Goal: Task Accomplishment & Management: Manage account settings

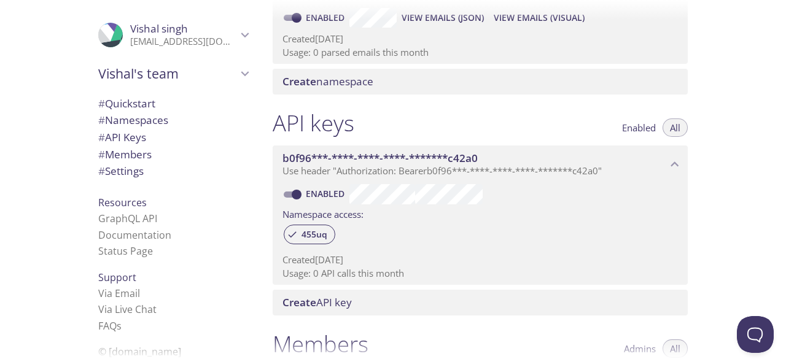
scroll to position [64, 0]
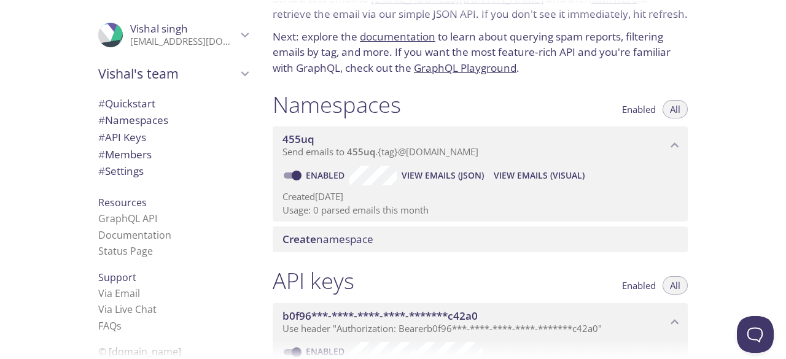
click at [464, 148] on span "Send emails to 455uq . {tag} @[DOMAIN_NAME]" at bounding box center [381, 152] width 196 height 12
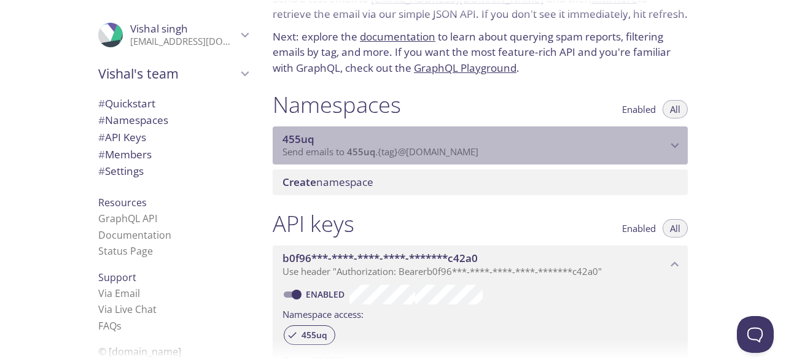
click at [464, 148] on span "Send emails to 455uq . {tag} @[DOMAIN_NAME]" at bounding box center [381, 152] width 196 height 12
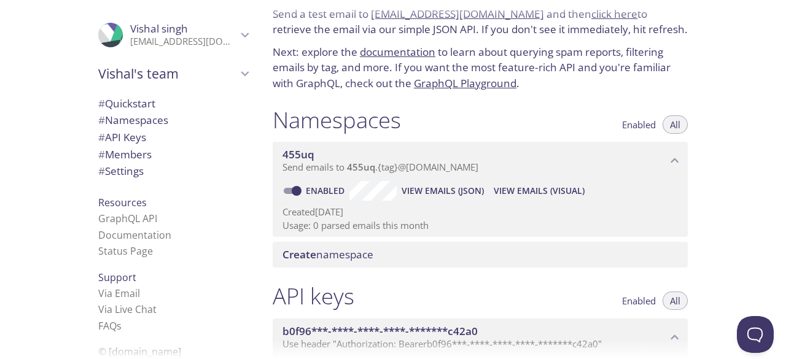
scroll to position [0, 0]
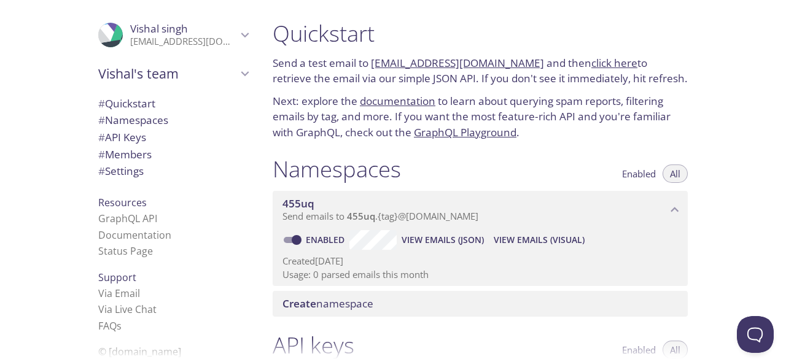
drag, startPoint x: 469, startPoint y: 66, endPoint x: 480, endPoint y: 38, distance: 29.8
click at [480, 38] on h1 "Quickstart" at bounding box center [480, 34] width 415 height 28
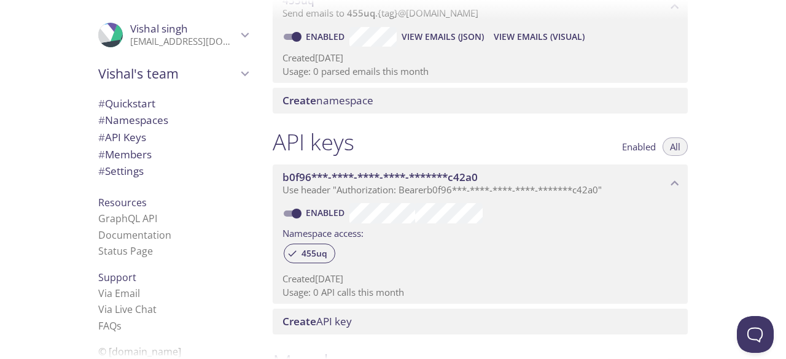
scroll to position [204, 0]
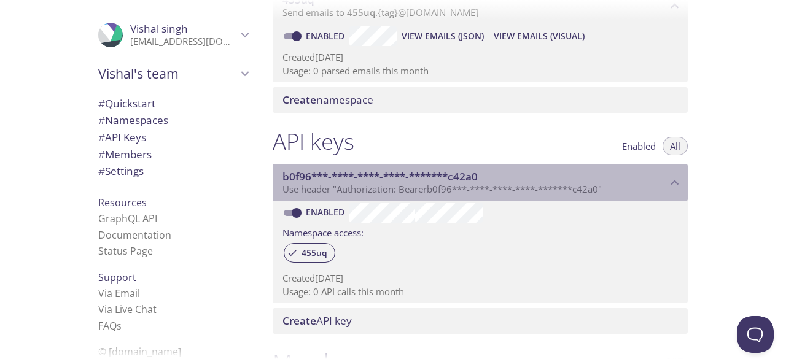
click at [434, 175] on span "b0f96***-****-****-****-*******c42a0" at bounding box center [380, 177] width 195 height 14
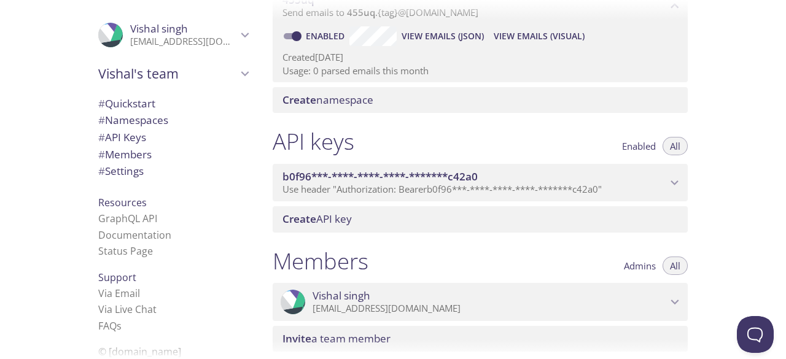
click at [434, 175] on span "b0f96***-****-****-****-*******c42a0" at bounding box center [380, 177] width 195 height 14
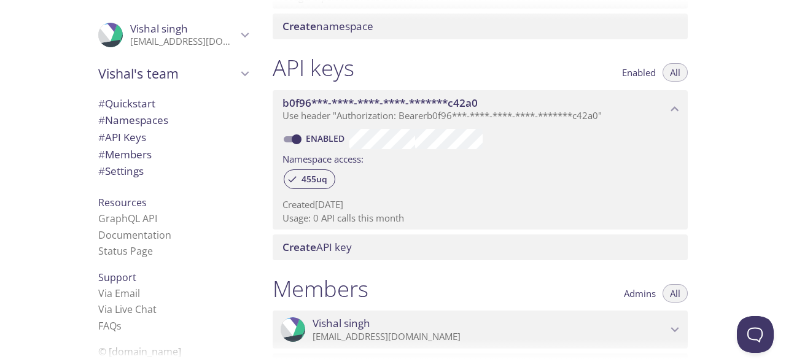
scroll to position [289, 0]
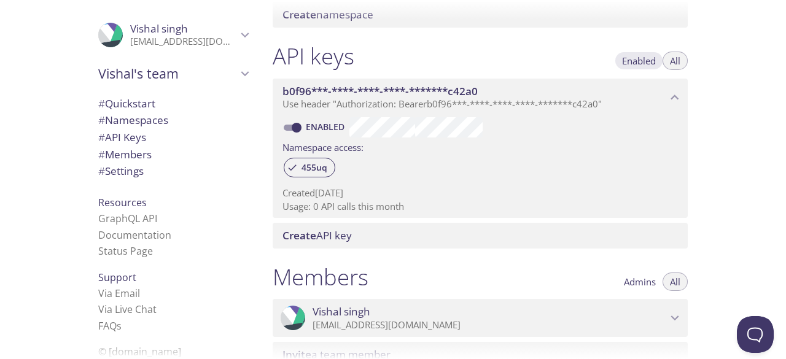
click at [635, 61] on span "Enabled" at bounding box center [639, 61] width 34 height 0
click at [673, 61] on span "All" at bounding box center [675, 61] width 10 height 0
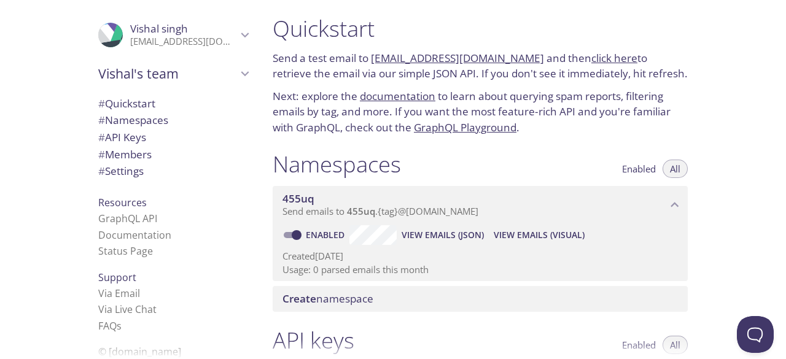
scroll to position [0, 0]
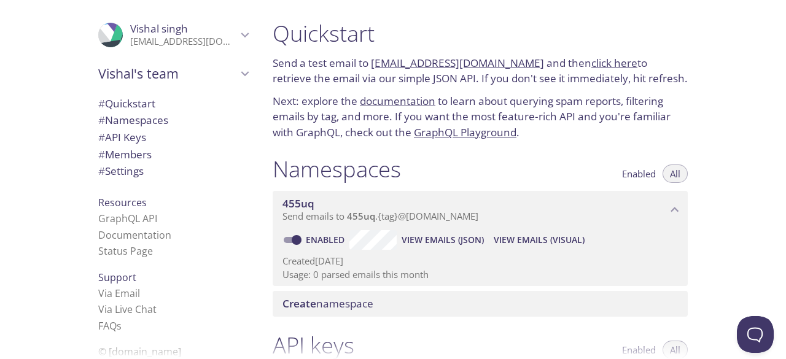
click at [720, 200] on div "Quickstart Send a test email to 455uq.test@inbox.testmail.app and then click he…" at bounding box center [524, 179] width 523 height 359
drag, startPoint x: 526, startPoint y: 61, endPoint x: 372, endPoint y: 64, distance: 153.6
click at [372, 64] on p "Send a test email to 455uq.test@inbox.testmail.app and then click here to retri…" at bounding box center [480, 70] width 415 height 31
copy link "[EMAIL_ADDRESS][DOMAIN_NAME]"
click at [728, 190] on div "Quickstart Send a test email to 455uq.test@inbox.testmail.app and then click he…" at bounding box center [524, 179] width 523 height 359
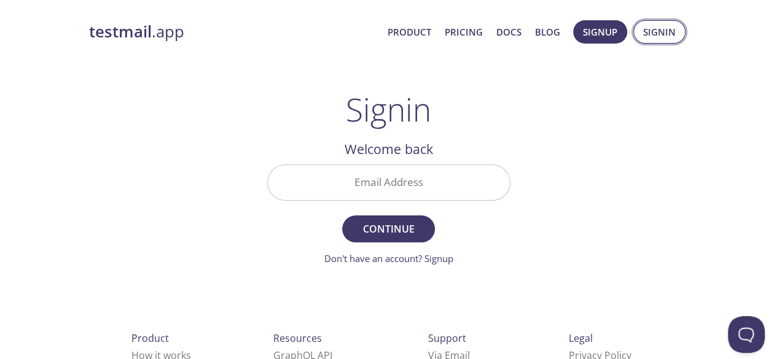
click at [653, 29] on span "Signin" at bounding box center [659, 32] width 33 height 16
click at [390, 180] on input "Email Address" at bounding box center [389, 182] width 242 height 35
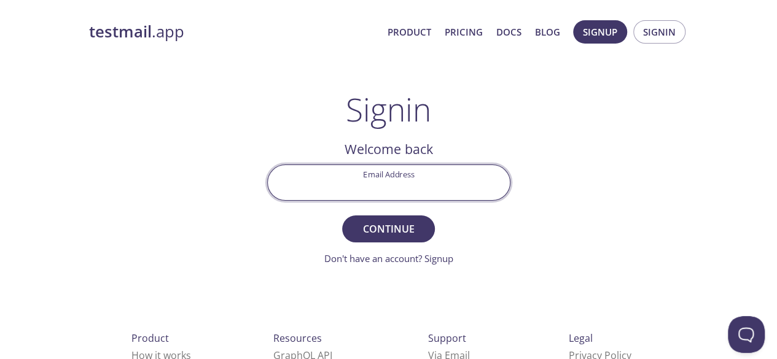
click at [590, 160] on div "testmail .app Product Pricing Docs Blog Signup Signin Signin Welcome back Email…" at bounding box center [388, 268] width 629 height 512
click at [410, 184] on input "Email Address" at bounding box center [389, 182] width 242 height 35
type input "[EMAIL_ADDRESS][DOMAIN_NAME]"
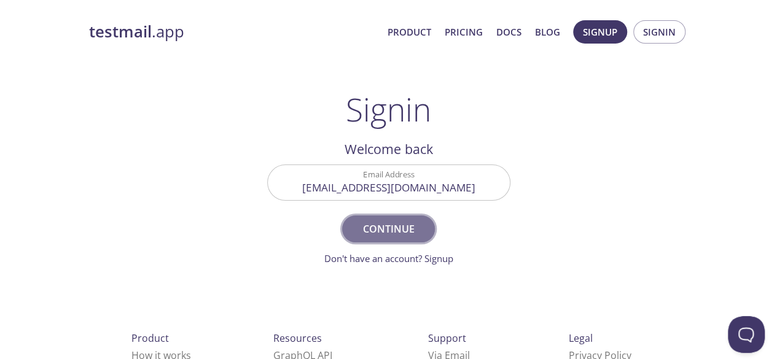
click at [387, 227] on span "Continue" at bounding box center [388, 228] width 65 height 17
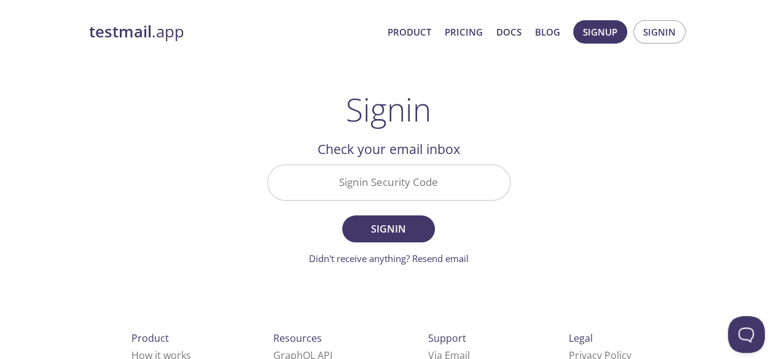
click at [368, 190] on input "Signin Security Code" at bounding box center [389, 182] width 242 height 35
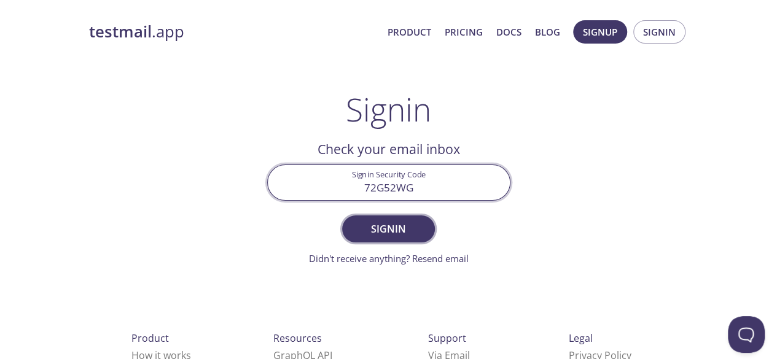
type input "72G52WG"
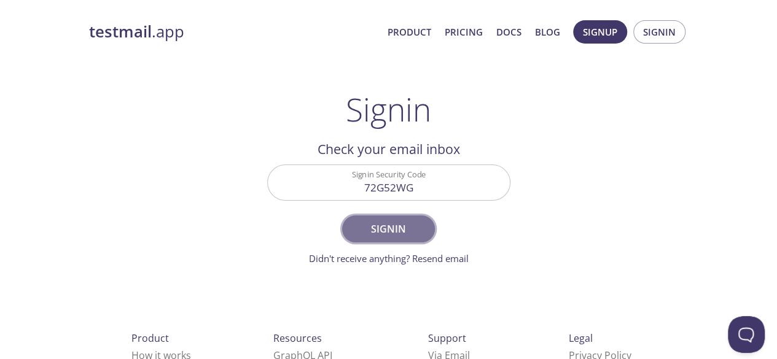
click at [393, 227] on span "Signin" at bounding box center [388, 228] width 65 height 17
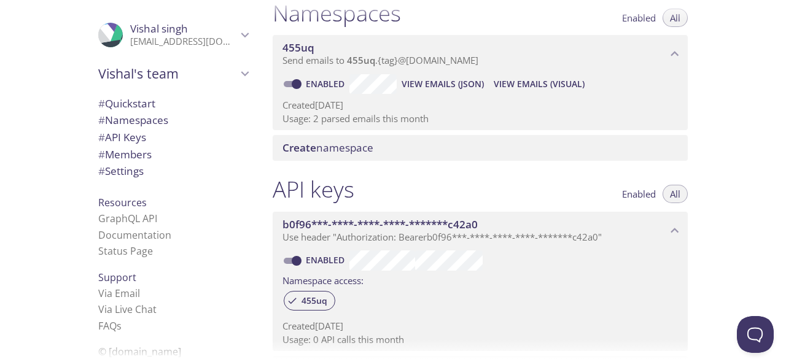
scroll to position [103, 0]
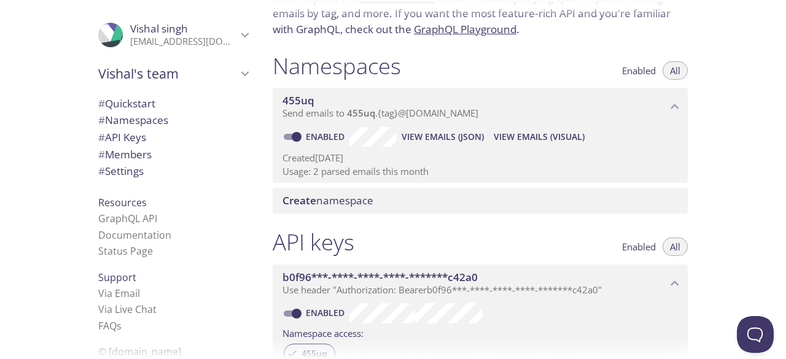
click at [468, 133] on span "View Emails (JSON)" at bounding box center [443, 137] width 82 height 15
click at [540, 139] on span "View Emails (Visual)" at bounding box center [539, 137] width 91 height 15
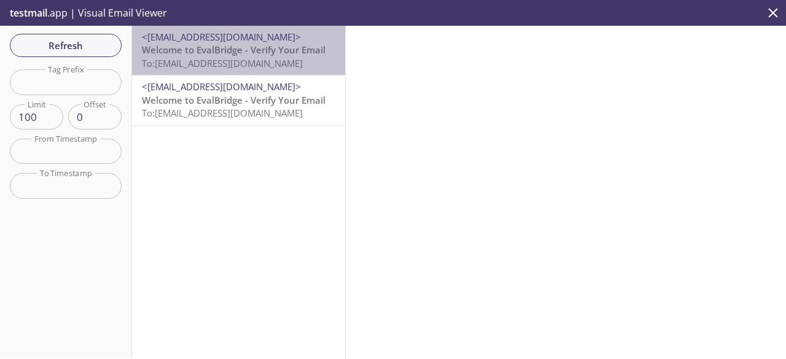
click at [238, 59] on span "To: [EMAIL_ADDRESS][DOMAIN_NAME]" at bounding box center [222, 63] width 161 height 12
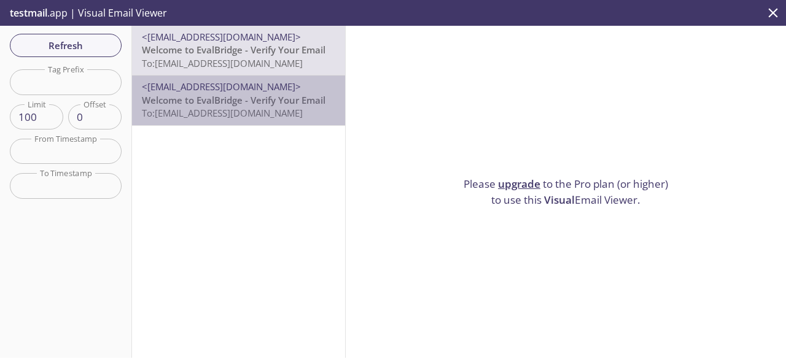
click at [283, 118] on span "To: [EMAIL_ADDRESS][DOMAIN_NAME]" at bounding box center [222, 113] width 161 height 12
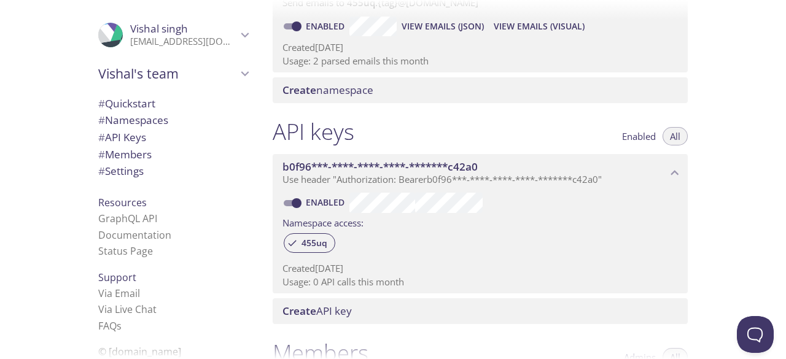
scroll to position [283, 0]
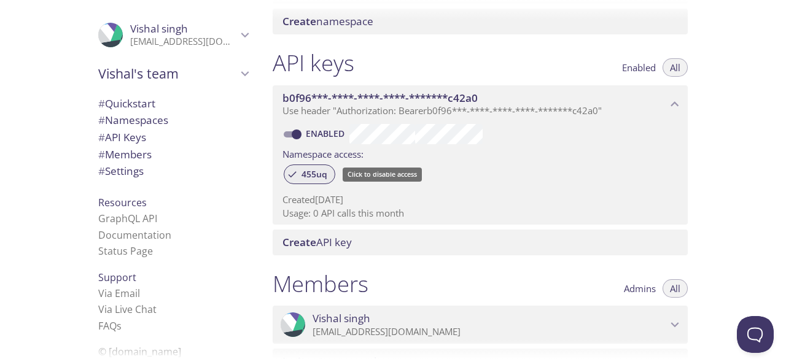
click at [316, 175] on span "455uq" at bounding box center [314, 174] width 41 height 11
click at [300, 175] on span "455uq" at bounding box center [314, 174] width 41 height 11
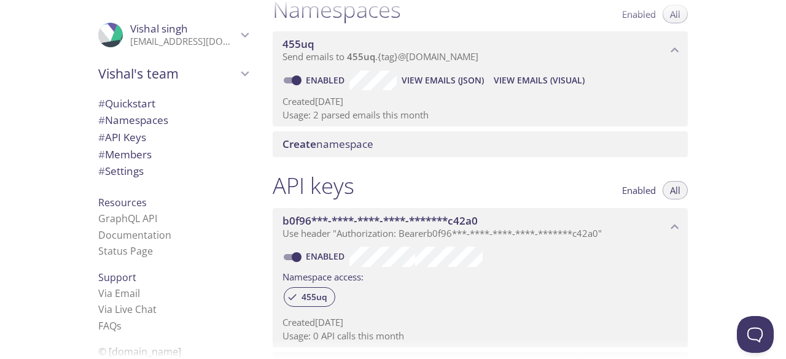
scroll to position [118, 0]
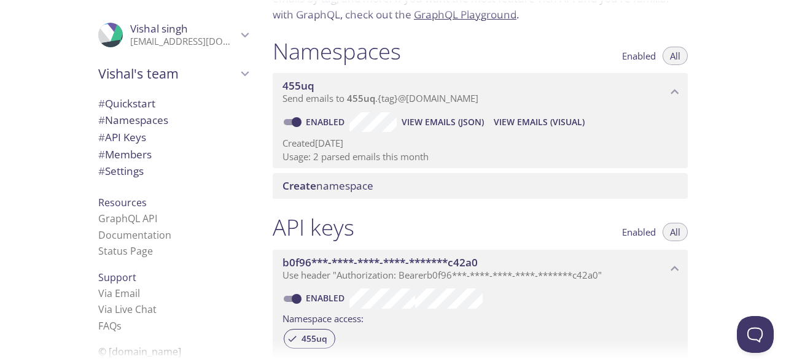
click at [237, 71] on icon "Vishal's team" at bounding box center [245, 74] width 16 height 16
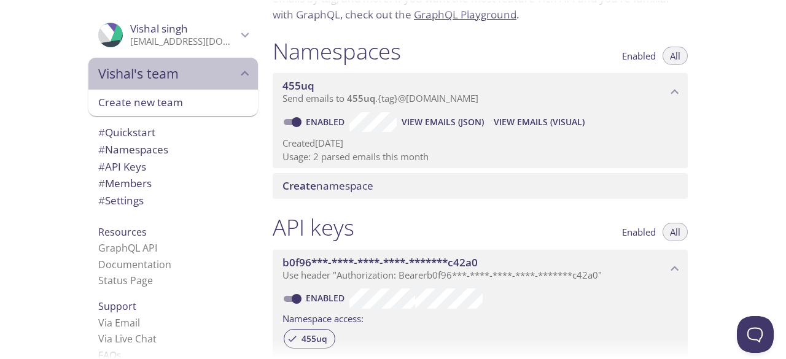
click at [237, 71] on icon "Vishal's team" at bounding box center [245, 74] width 16 height 16
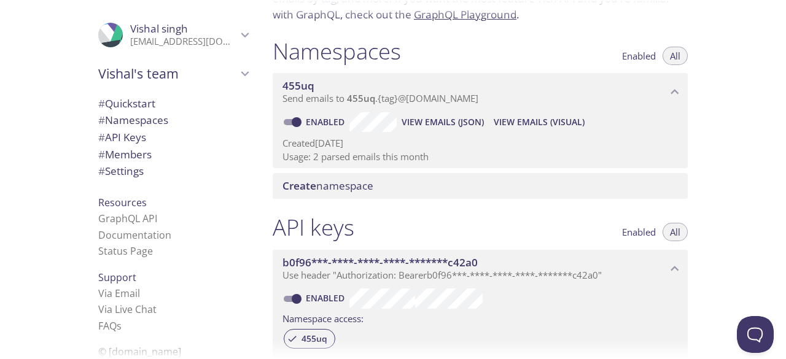
click at [237, 29] on icon "Vishal singh" at bounding box center [245, 35] width 16 height 16
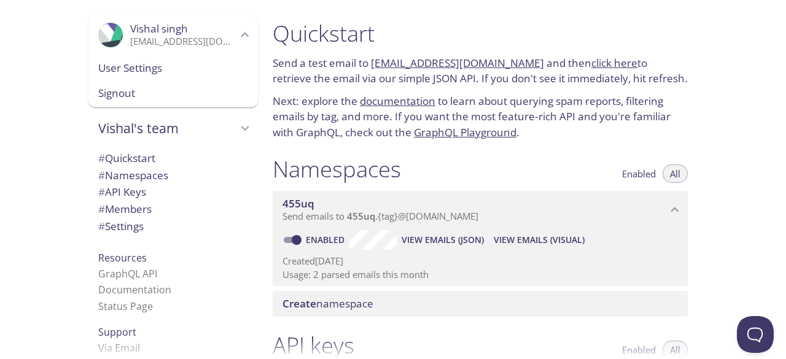
scroll to position [22, 0]
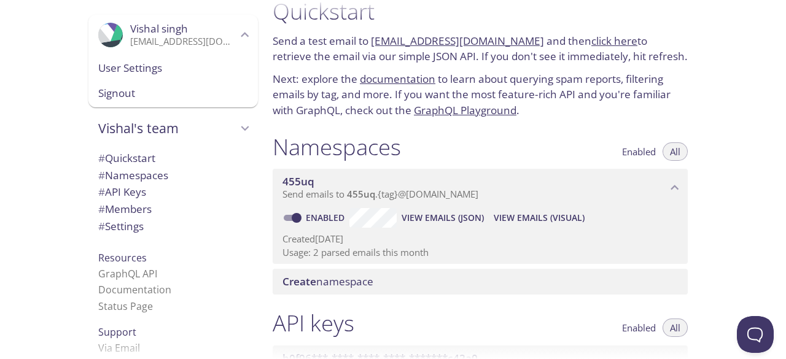
click at [530, 219] on span "View Emails (Visual)" at bounding box center [539, 218] width 91 height 15
drag, startPoint x: 278, startPoint y: 166, endPoint x: 414, endPoint y: 207, distance: 141.7
click at [414, 207] on div "455uq Send emails to 455uq . {tag} @[DOMAIN_NAME] Enabled View Emails (JSON) Vi…" at bounding box center [480, 214] width 415 height 100
click at [479, 281] on span "Create namespace" at bounding box center [483, 282] width 400 height 14
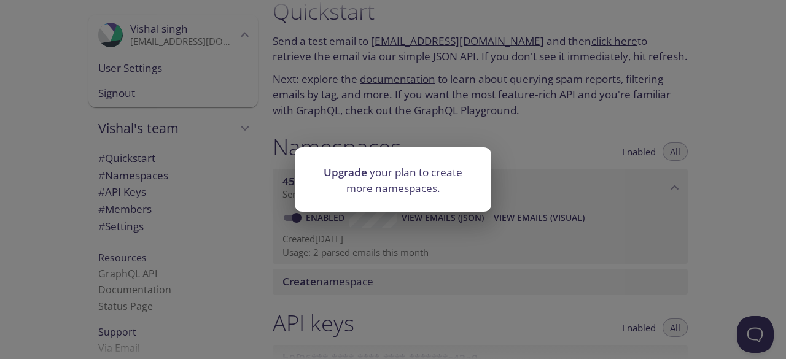
click at [680, 254] on div "Upgrade your plan to create more namespaces." at bounding box center [393, 179] width 786 height 359
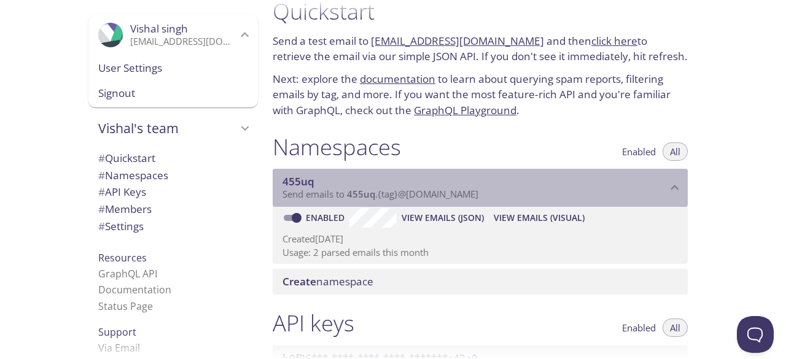
click at [677, 198] on div "455uq Send emails to 455uq . {tag} @[DOMAIN_NAME]" at bounding box center [480, 188] width 415 height 38
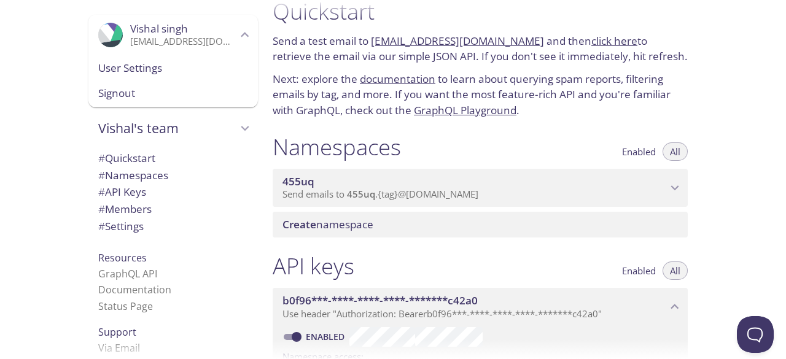
click at [677, 198] on div "455uq Send emails to 455uq . {tag} @[DOMAIN_NAME]" at bounding box center [480, 188] width 415 height 38
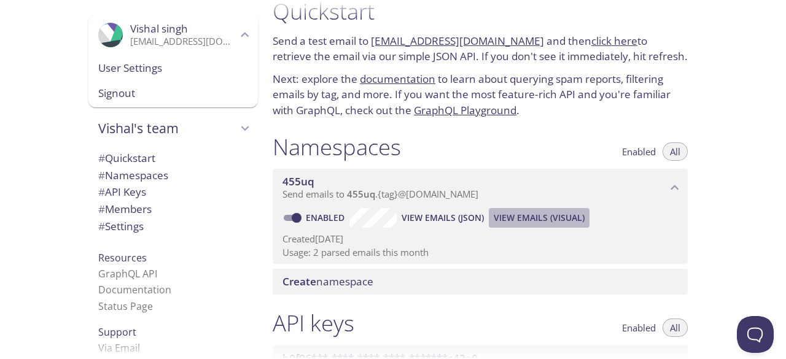
click at [548, 219] on span "View Emails (Visual)" at bounding box center [539, 218] width 91 height 15
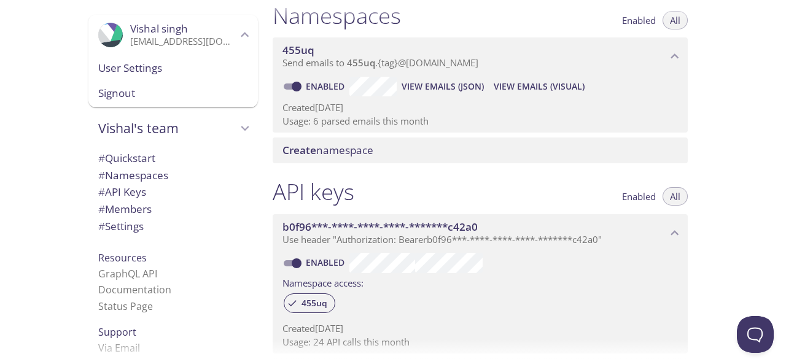
scroll to position [154, 0]
click at [528, 84] on span "View Emails (Visual)" at bounding box center [539, 86] width 91 height 15
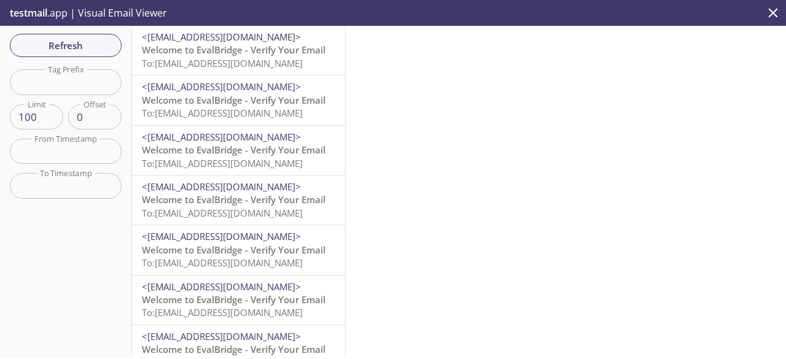
click at [88, 86] on input "text" at bounding box center [66, 81] width 112 height 25
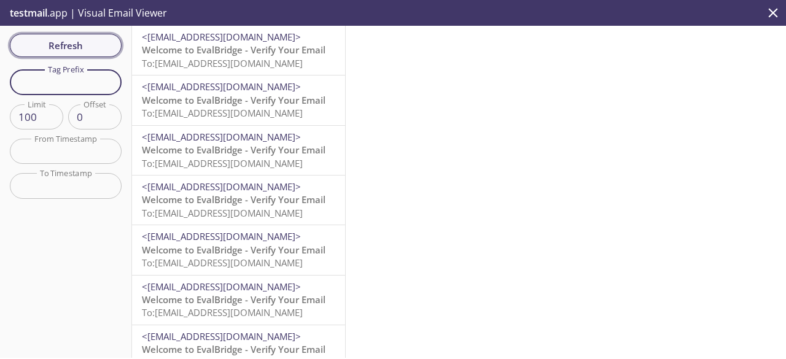
click at [73, 48] on span "Refresh" at bounding box center [66, 45] width 92 height 16
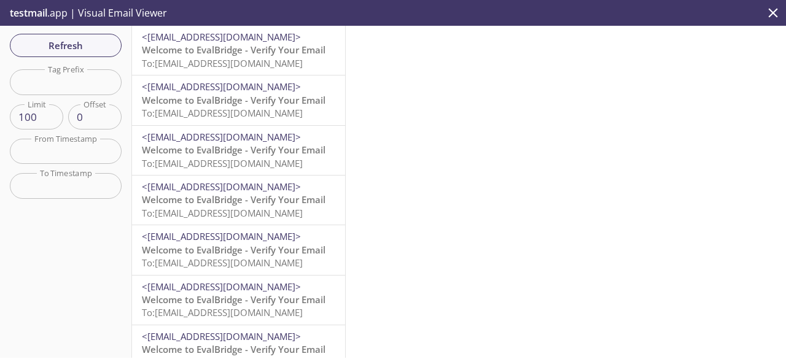
click at [63, 79] on input "text" at bounding box center [66, 81] width 112 height 25
click at [736, 136] on div at bounding box center [566, 192] width 440 height 332
click at [259, 55] on span "Welcome to EvalBridge - Verify Your Email" at bounding box center [234, 50] width 184 height 12
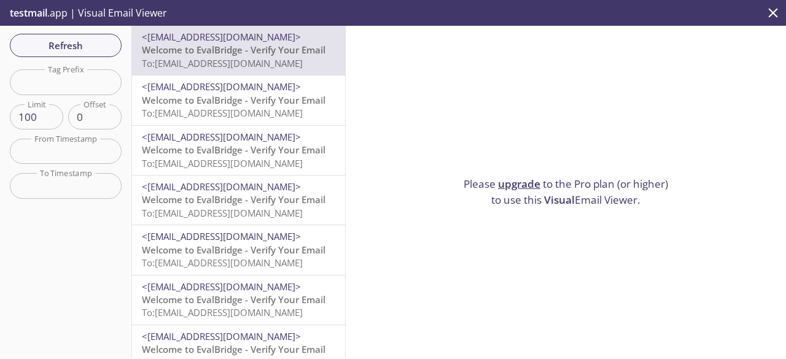
click at [205, 45] on span "Welcome to EvalBridge - Verify Your Email" at bounding box center [234, 50] width 184 height 12
click at [770, 12] on icon "close" at bounding box center [773, 13] width 16 height 16
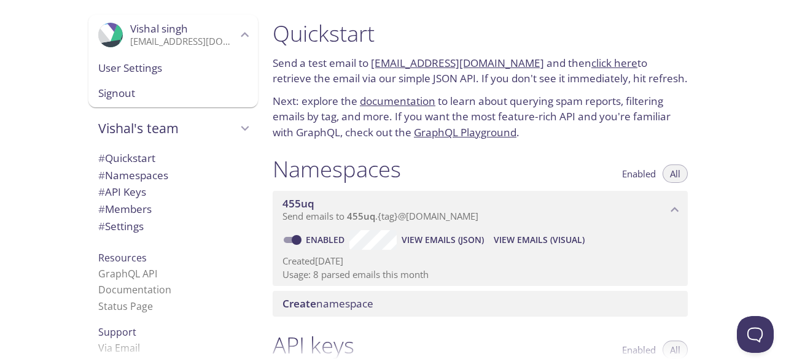
click at [673, 174] on span "All" at bounding box center [675, 174] width 10 height 0
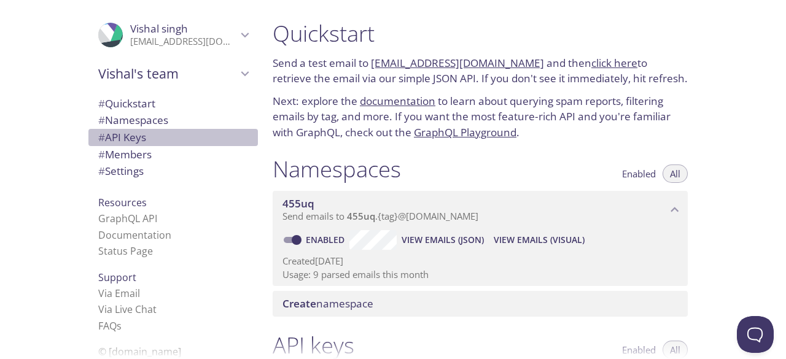
click at [145, 136] on span "# API Keys" at bounding box center [173, 138] width 150 height 16
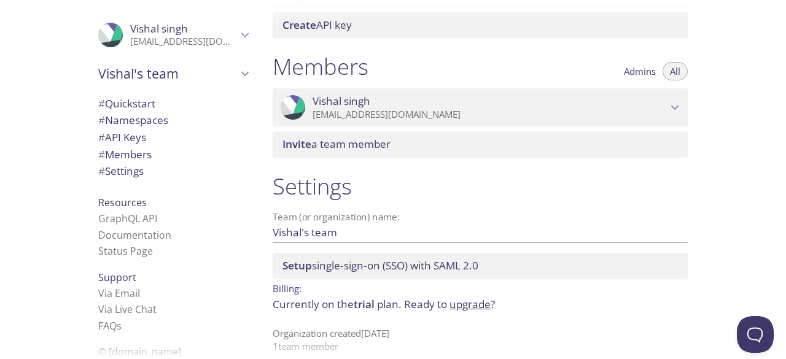
scroll to position [513, 0]
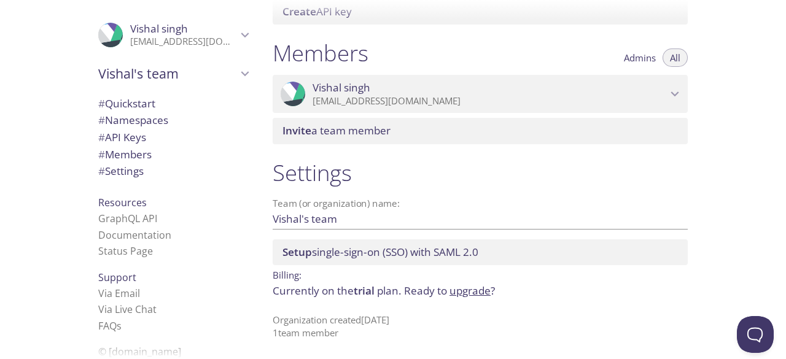
click at [133, 174] on span "# Settings" at bounding box center [120, 171] width 45 height 14
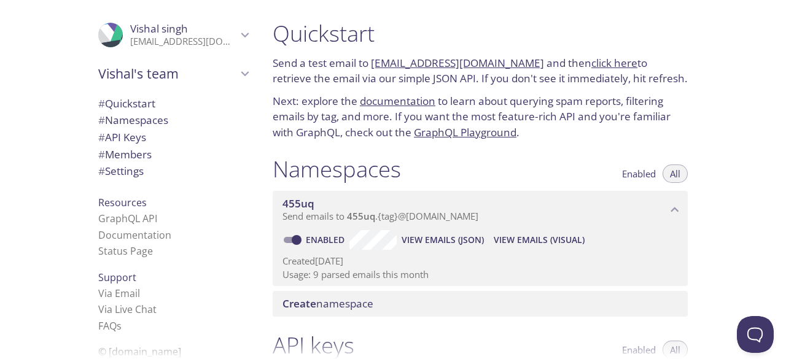
click at [451, 219] on span "Send emails to 455uq . {tag} @[DOMAIN_NAME]" at bounding box center [381, 216] width 196 height 12
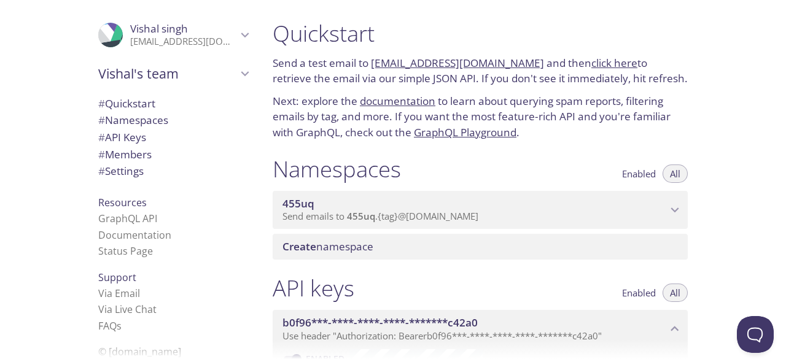
click at [451, 219] on span "Send emails to 455uq . {tag} @[DOMAIN_NAME]" at bounding box center [381, 216] width 196 height 12
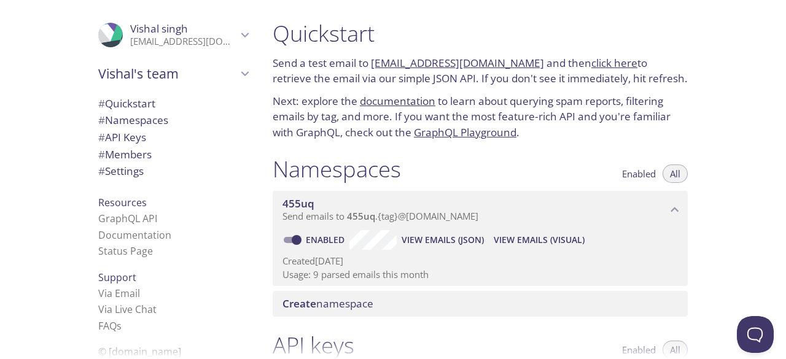
click at [444, 270] on p "Usage: 9 parsed emails this month" at bounding box center [481, 274] width 396 height 13
click at [518, 240] on span "View Emails (Visual)" at bounding box center [539, 240] width 91 height 15
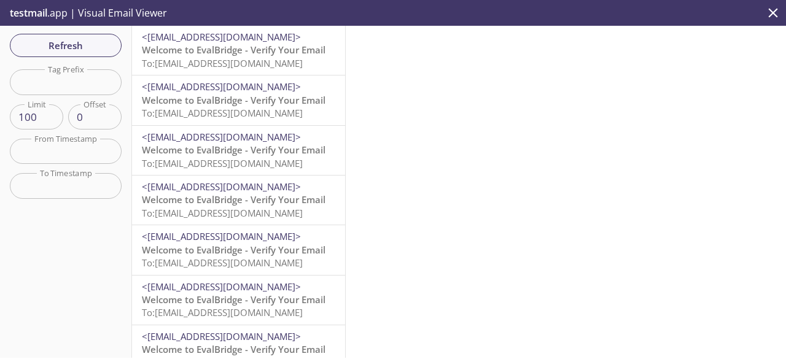
click at [210, 51] on span "Welcome to EvalBridge - Verify Your Email" at bounding box center [234, 50] width 184 height 12
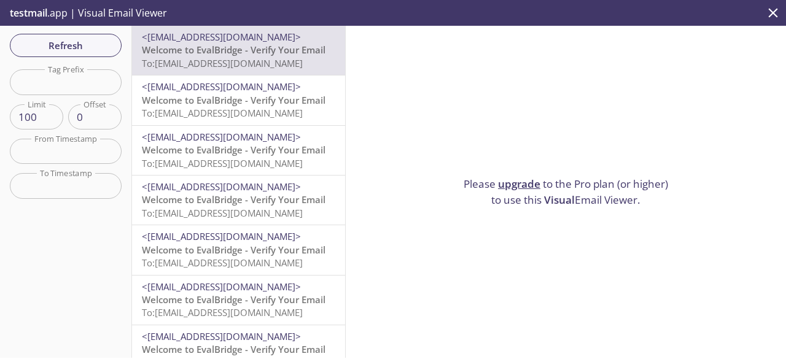
click at [233, 114] on span "To: [EMAIL_ADDRESS][DOMAIN_NAME]" at bounding box center [222, 113] width 161 height 12
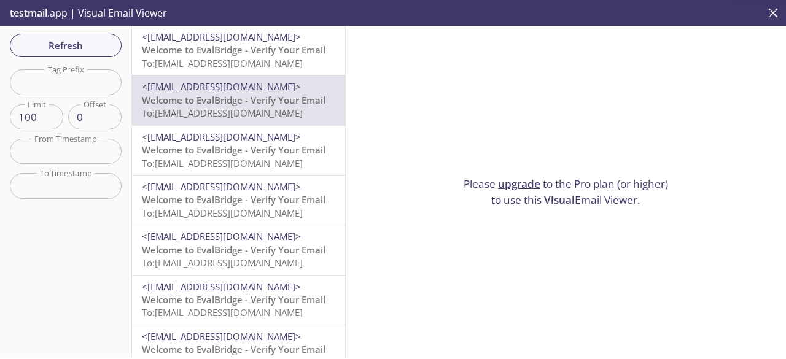
click at [228, 151] on span "Welcome to EvalBridge - Verify Your Email" at bounding box center [234, 150] width 184 height 12
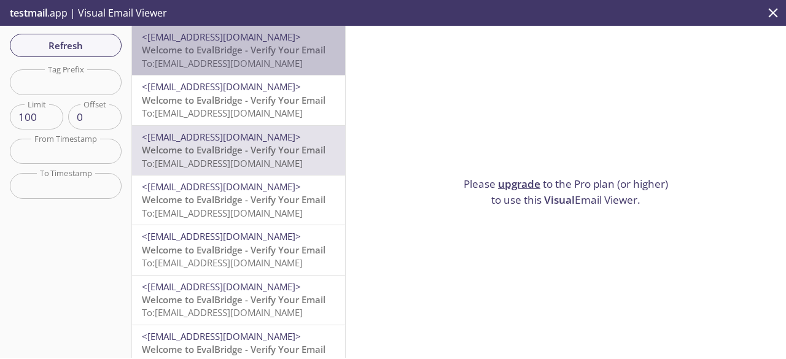
click at [244, 49] on span "Welcome to EvalBridge - Verify Your Email" at bounding box center [234, 50] width 184 height 12
